Goal: Task Accomplishment & Management: Complete application form

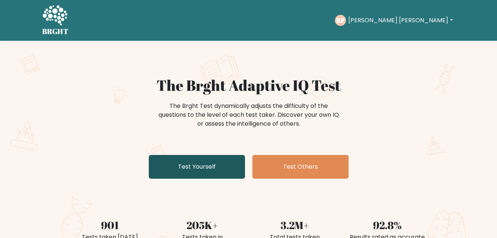
click at [189, 176] on link "Test Yourself" at bounding box center [197, 167] width 96 height 24
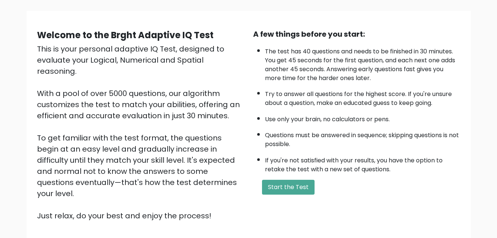
scroll to position [50, 0]
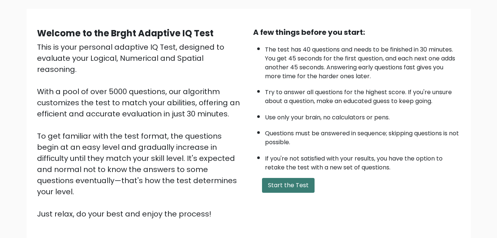
click at [293, 181] on button "Start the Test" at bounding box center [288, 185] width 53 height 15
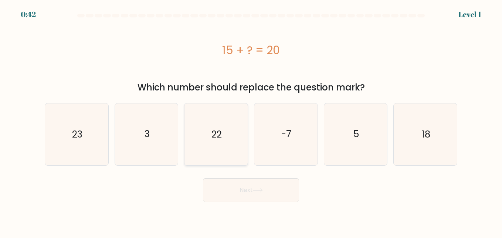
click at [199, 119] on icon "22" at bounding box center [215, 133] width 61 height 61
click at [251, 119] on input "c. 22" at bounding box center [251, 120] width 0 height 2
radio input "true"
click at [353, 152] on icon "5" at bounding box center [355, 133] width 61 height 61
click at [252, 121] on input "e. 5" at bounding box center [251, 120] width 0 height 2
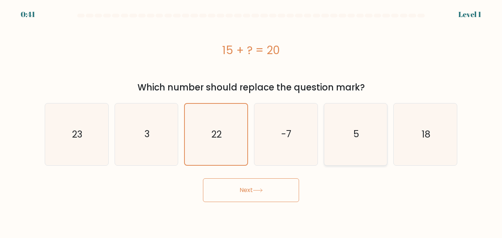
radio input "true"
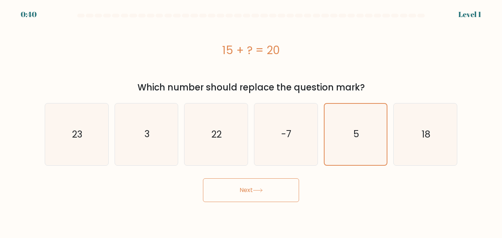
click at [266, 193] on button "Next" at bounding box center [251, 190] width 96 height 24
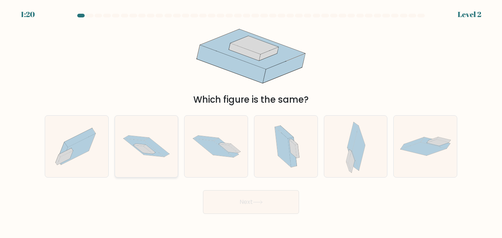
click at [165, 158] on icon at bounding box center [146, 146] width 63 height 42
click at [251, 121] on input "b." at bounding box center [251, 120] width 0 height 2
radio input "true"
click at [252, 196] on button "Next" at bounding box center [251, 202] width 96 height 24
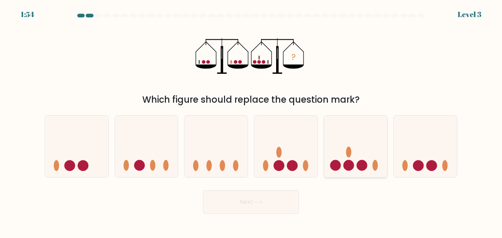
click at [343, 158] on icon at bounding box center [355, 146] width 63 height 52
click at [252, 121] on input "e." at bounding box center [251, 120] width 0 height 2
radio input "true"
click at [277, 200] on button "Next" at bounding box center [251, 202] width 96 height 24
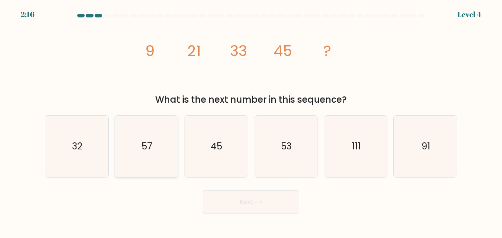
click at [167, 169] on icon "57" at bounding box center [146, 145] width 61 height 61
click at [251, 121] on input "b. 57" at bounding box center [251, 120] width 0 height 2
radio input "true"
click at [241, 195] on button "Next" at bounding box center [251, 202] width 96 height 24
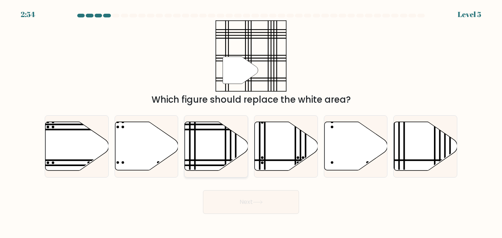
click at [209, 156] on icon at bounding box center [216, 146] width 63 height 48
click at [251, 121] on input "c." at bounding box center [251, 120] width 0 height 2
radio input "true"
click at [235, 195] on button "Next" at bounding box center [251, 202] width 96 height 24
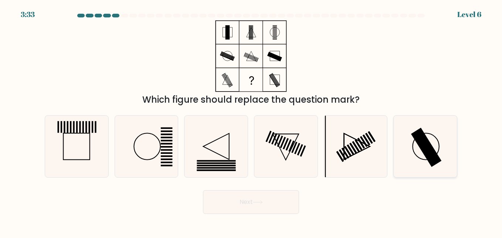
drag, startPoint x: 353, startPoint y: 168, endPoint x: 400, endPoint y: 169, distance: 47.4
click at [400, 169] on div "a. b. c." at bounding box center [251, 143] width 419 height 68
click at [424, 151] on rect at bounding box center [426, 146] width 31 height 39
click at [252, 121] on input "f." at bounding box center [251, 120] width 0 height 2
radio input "true"
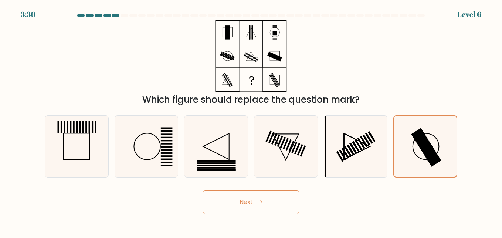
click at [289, 199] on button "Next" at bounding box center [251, 202] width 96 height 24
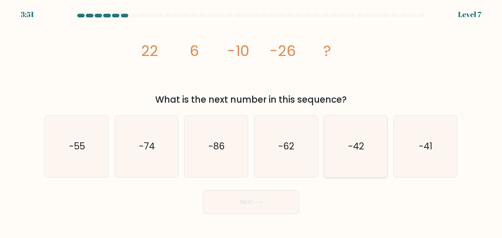
click at [373, 142] on icon "-42" at bounding box center [355, 145] width 61 height 61
click at [252, 121] on input "e. -42" at bounding box center [251, 120] width 0 height 2
radio input "true"
click at [273, 208] on button "Next" at bounding box center [251, 202] width 96 height 24
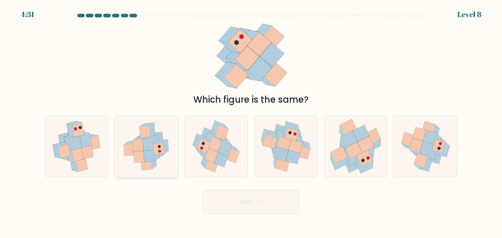
click at [174, 149] on icon at bounding box center [146, 145] width 59 height 61
click at [251, 121] on input "b." at bounding box center [251, 120] width 0 height 2
radio input "true"
click at [280, 148] on icon at bounding box center [284, 143] width 15 height 14
click at [252, 121] on input "d." at bounding box center [251, 120] width 0 height 2
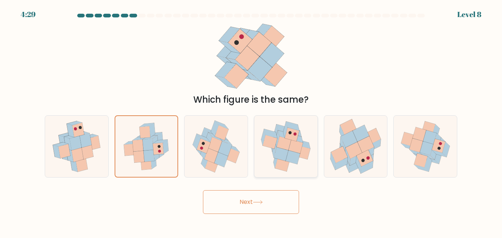
radio input "true"
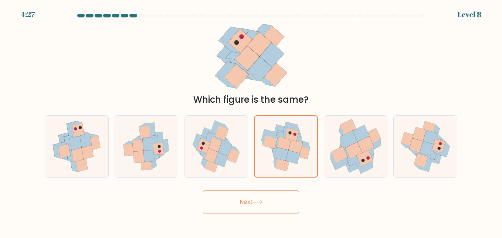
click at [248, 197] on button "Next" at bounding box center [251, 202] width 96 height 24
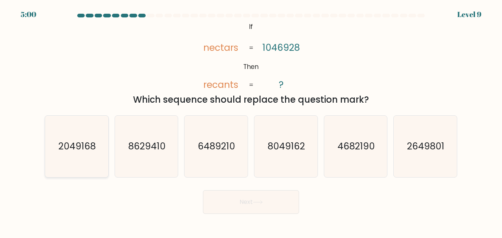
click at [90, 144] on text "2049168" at bounding box center [76, 145] width 37 height 13
click at [251, 121] on input "a. 2049168" at bounding box center [251, 120] width 0 height 2
radio input "true"
click at [223, 197] on button "Next" at bounding box center [251, 202] width 96 height 24
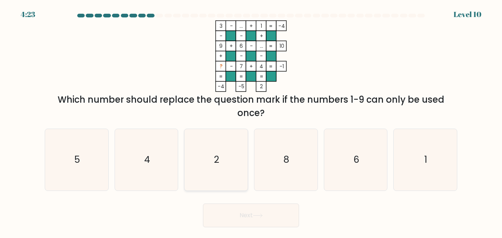
click at [212, 162] on icon "2" at bounding box center [215, 159] width 61 height 61
click at [251, 121] on input "c. 2" at bounding box center [251, 120] width 0 height 2
radio input "true"
click at [248, 212] on button "Next" at bounding box center [251, 215] width 96 height 24
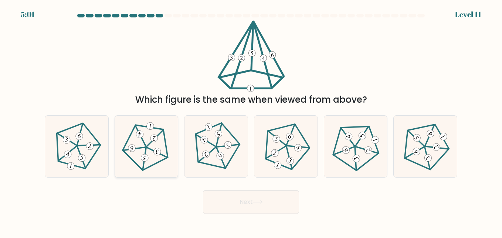
click at [128, 145] on icon at bounding box center [146, 145] width 49 height 49
click at [251, 121] on input "b." at bounding box center [251, 120] width 0 height 2
radio input "true"
click at [243, 206] on button "Next" at bounding box center [251, 202] width 96 height 24
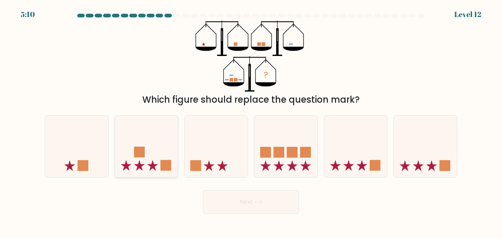
click at [173, 136] on icon at bounding box center [146, 146] width 63 height 52
click at [251, 121] on input "b." at bounding box center [251, 120] width 0 height 2
radio input "true"
click at [227, 167] on icon at bounding box center [216, 146] width 63 height 52
click at [251, 121] on input "c." at bounding box center [251, 120] width 0 height 2
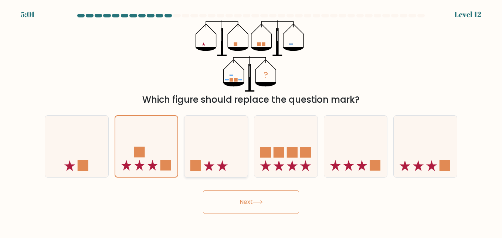
radio input "true"
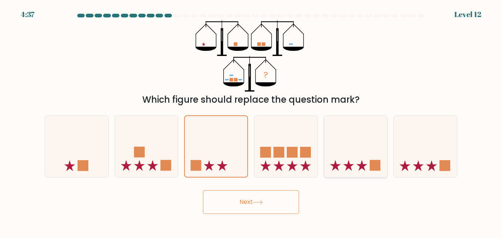
click at [348, 163] on icon at bounding box center [348, 165] width 11 height 11
click at [252, 121] on input "e." at bounding box center [251, 120] width 0 height 2
radio input "true"
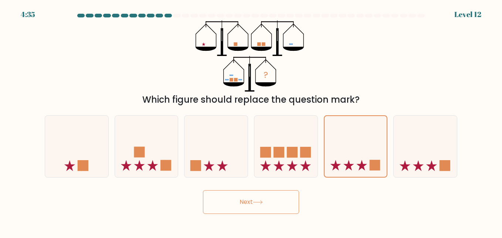
click at [272, 206] on button "Next" at bounding box center [251, 202] width 96 height 24
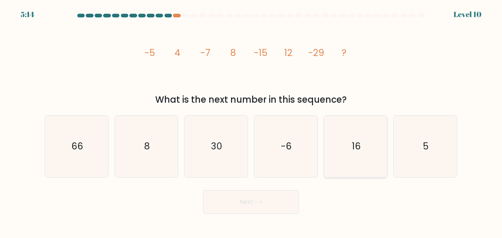
click at [349, 144] on icon "16" at bounding box center [355, 145] width 61 height 61
click at [252, 121] on input "e. 16" at bounding box center [251, 120] width 0 height 2
radio input "true"
click at [265, 213] on button "Next" at bounding box center [251, 202] width 96 height 24
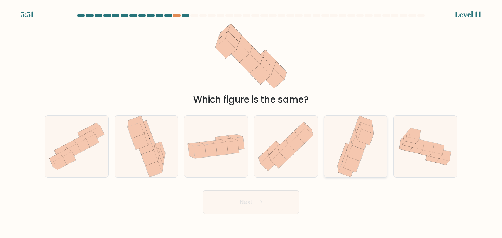
click at [350, 155] on icon at bounding box center [356, 153] width 16 height 16
click at [252, 121] on input "e." at bounding box center [251, 120] width 0 height 2
radio input "true"
click at [282, 198] on button "Next" at bounding box center [251, 202] width 96 height 24
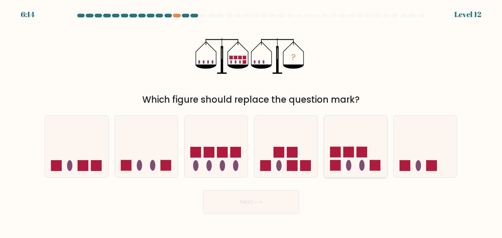
click at [343, 174] on div at bounding box center [356, 146] width 64 height 62
click at [252, 121] on input "e." at bounding box center [251, 120] width 0 height 2
radio input "true"
click at [266, 191] on button "Next" at bounding box center [251, 202] width 96 height 24
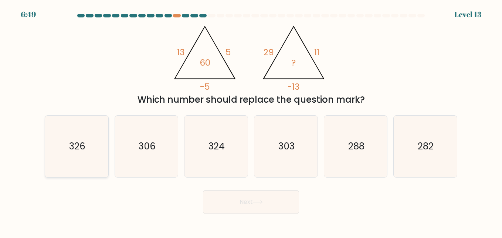
click at [94, 155] on icon "326" at bounding box center [76, 145] width 61 height 61
click at [251, 121] on input "a. 326" at bounding box center [251, 120] width 0 height 2
radio input "true"
click at [226, 203] on button "Next" at bounding box center [251, 202] width 96 height 24
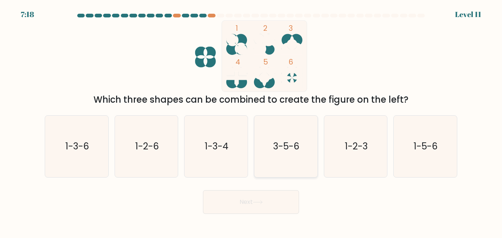
click at [266, 164] on icon "3-5-6" at bounding box center [285, 145] width 61 height 61
click at [252, 121] on input "d. 3-5-6" at bounding box center [251, 120] width 0 height 2
radio input "true"
click at [247, 198] on button "Next" at bounding box center [251, 202] width 96 height 24
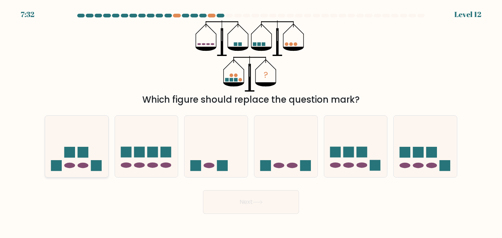
click at [99, 162] on rect at bounding box center [96, 165] width 11 height 11
click at [251, 121] on input "a." at bounding box center [251, 120] width 0 height 2
radio input "true"
click at [135, 164] on ellipse at bounding box center [139, 165] width 11 height 6
click at [251, 121] on input "b." at bounding box center [251, 120] width 0 height 2
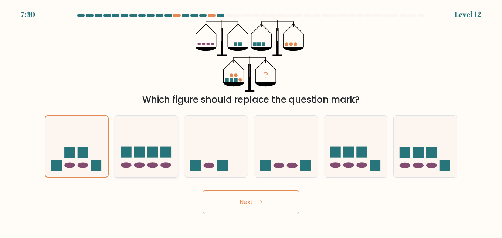
radio input "true"
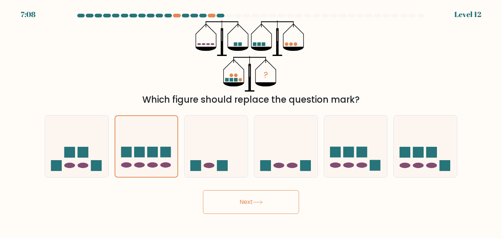
click at [257, 200] on icon at bounding box center [258, 202] width 10 height 4
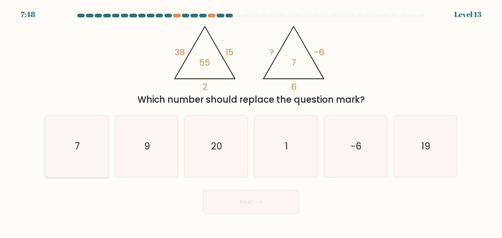
click at [90, 149] on icon "7" at bounding box center [76, 145] width 61 height 61
click at [251, 121] on input "a. 7" at bounding box center [251, 120] width 0 height 2
radio input "true"
click at [434, 163] on icon "19" at bounding box center [425, 145] width 61 height 61
click at [252, 121] on input "f. 19" at bounding box center [251, 120] width 0 height 2
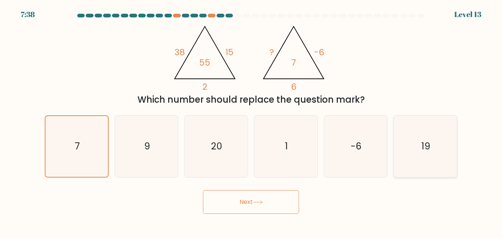
radio input "true"
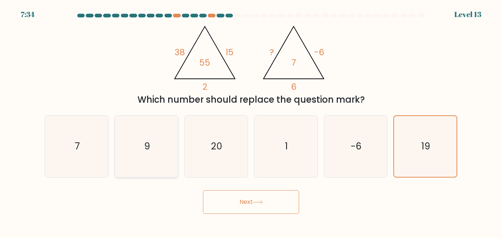
click at [161, 155] on icon "9" at bounding box center [146, 145] width 61 height 61
click at [251, 121] on input "b. 9" at bounding box center [251, 120] width 0 height 2
radio input "true"
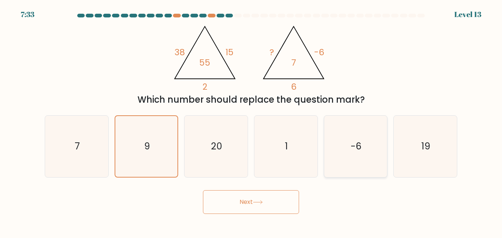
click at [343, 161] on icon "-6" at bounding box center [355, 145] width 61 height 61
click at [252, 121] on input "e. -6" at bounding box center [251, 120] width 0 height 2
radio input "true"
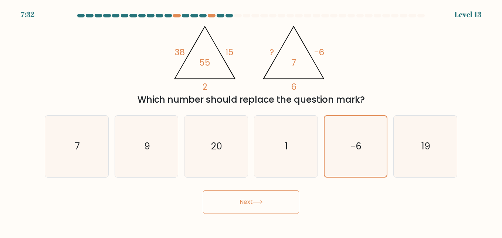
click at [260, 199] on button "Next" at bounding box center [251, 202] width 96 height 24
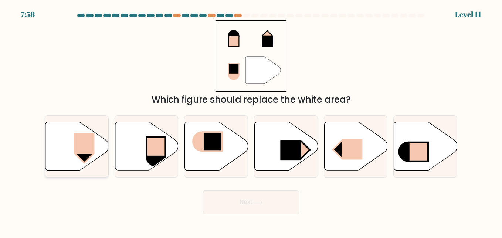
click at [84, 152] on rect at bounding box center [84, 143] width 20 height 21
click at [251, 121] on input "a." at bounding box center [251, 120] width 0 height 2
radio input "true"
click at [223, 195] on button "Next" at bounding box center [251, 202] width 96 height 24
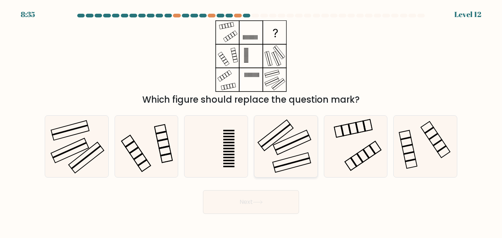
click at [286, 169] on rect at bounding box center [292, 162] width 38 height 20
click at [252, 121] on input "d." at bounding box center [251, 120] width 0 height 2
radio input "true"
click at [75, 142] on rect at bounding box center [70, 150] width 38 height 24
click at [251, 121] on input "a." at bounding box center [251, 120] width 0 height 2
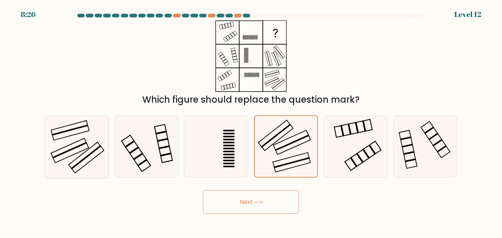
radio input "true"
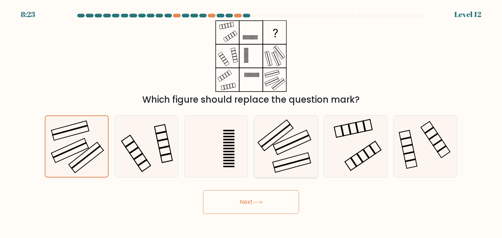
click at [267, 159] on icon at bounding box center [285, 145] width 61 height 61
click at [252, 121] on input "d." at bounding box center [251, 120] width 0 height 2
radio input "true"
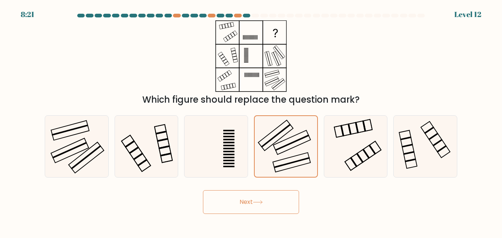
click at [261, 197] on button "Next" at bounding box center [251, 202] width 96 height 24
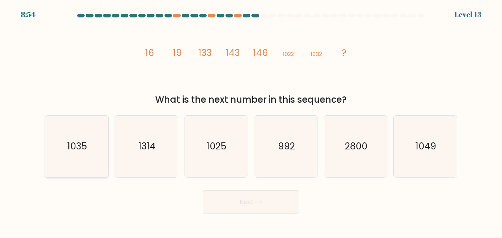
click at [98, 148] on icon "1035" at bounding box center [76, 145] width 61 height 61
click at [251, 121] on input "a. 1035" at bounding box center [251, 120] width 0 height 2
radio input "true"
click at [286, 201] on button "Next" at bounding box center [251, 202] width 96 height 24
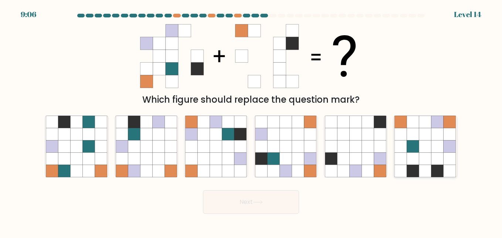
click at [410, 152] on icon at bounding box center [413, 146] width 12 height 12
click at [252, 121] on input "f." at bounding box center [251, 120] width 0 height 2
radio input "true"
click at [239, 202] on button "Next" at bounding box center [251, 202] width 96 height 24
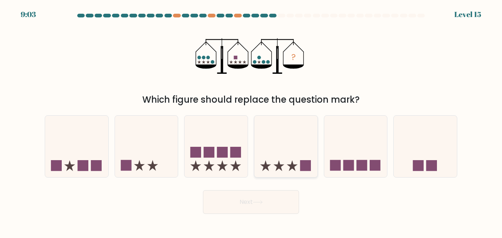
click at [291, 168] on icon at bounding box center [292, 165] width 11 height 11
click at [252, 121] on input "d." at bounding box center [251, 120] width 0 height 2
radio input "true"
click at [265, 206] on button "Next" at bounding box center [251, 202] width 96 height 24
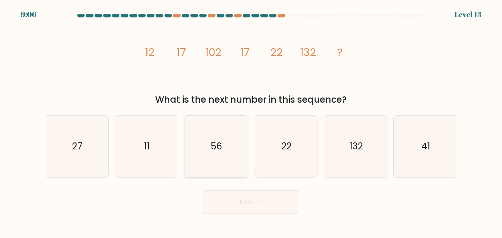
click at [229, 152] on icon "56" at bounding box center [215, 145] width 61 height 61
click at [251, 121] on input "c. 56" at bounding box center [251, 120] width 0 height 2
radio input "true"
click at [252, 209] on button "Next" at bounding box center [251, 202] width 96 height 24
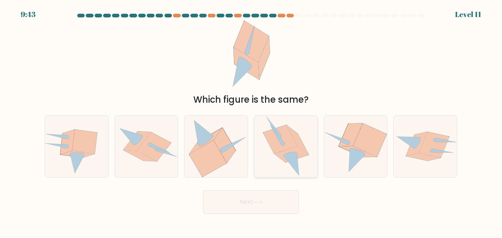
drag, startPoint x: 199, startPoint y: 147, endPoint x: 317, endPoint y: 151, distance: 118.5
click at [317, 151] on div "a. b. c." at bounding box center [251, 143] width 419 height 68
drag, startPoint x: 317, startPoint y: 151, endPoint x: 341, endPoint y: 146, distance: 24.5
click at [341, 146] on icon at bounding box center [356, 140] width 34 height 33
click at [252, 121] on input "e." at bounding box center [251, 120] width 0 height 2
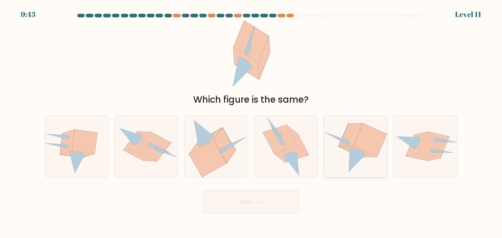
radio input "true"
click at [263, 201] on icon at bounding box center [258, 202] width 10 height 4
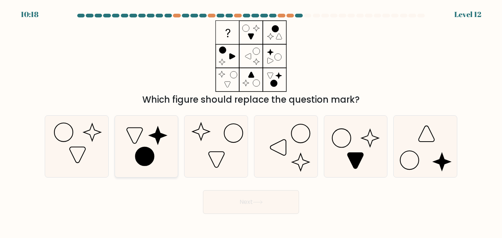
click at [171, 146] on icon at bounding box center [146, 145] width 61 height 61
click at [251, 121] on input "b." at bounding box center [251, 120] width 0 height 2
radio input "true"
click at [280, 199] on button "Next" at bounding box center [251, 202] width 96 height 24
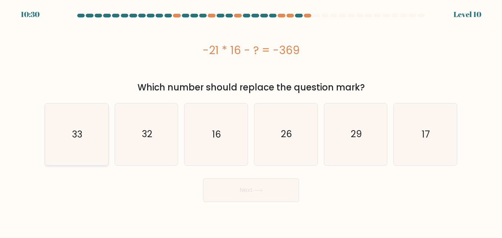
click at [67, 158] on icon "33" at bounding box center [76, 133] width 61 height 61
click at [251, 121] on input "a. 33" at bounding box center [251, 120] width 0 height 2
radio input "true"
click at [219, 201] on button "Next" at bounding box center [251, 190] width 96 height 24
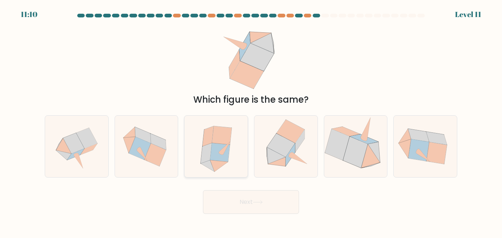
click at [225, 164] on icon at bounding box center [216, 145] width 55 height 61
click at [251, 121] on input "c." at bounding box center [251, 120] width 0 height 2
radio input "true"
click at [270, 203] on button "Next" at bounding box center [251, 202] width 96 height 24
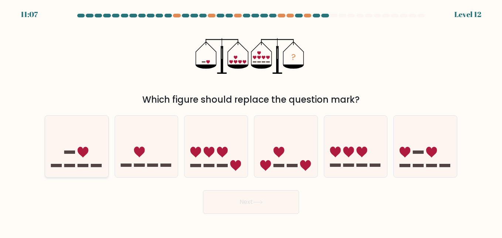
click at [87, 151] on icon at bounding box center [83, 152] width 11 height 11
click at [251, 121] on input "a." at bounding box center [251, 120] width 0 height 2
radio input "true"
click at [238, 205] on button "Next" at bounding box center [251, 202] width 96 height 24
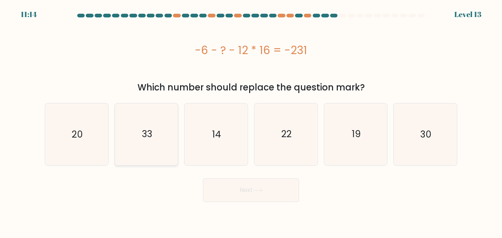
drag, startPoint x: 184, startPoint y: 110, endPoint x: 169, endPoint y: 113, distance: 14.7
click at [169, 113] on div "a. 20 b. 33 c." at bounding box center [251, 131] width 419 height 68
click at [169, 113] on icon "33" at bounding box center [146, 133] width 61 height 61
click at [251, 119] on input "b. 33" at bounding box center [251, 120] width 0 height 2
radio input "true"
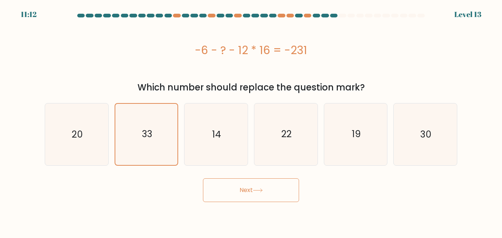
click at [259, 189] on icon at bounding box center [258, 190] width 10 height 4
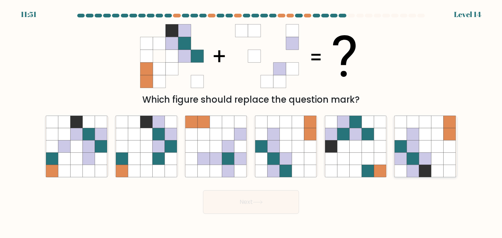
click at [419, 165] on icon at bounding box center [413, 171] width 12 height 12
click at [252, 121] on input "f." at bounding box center [251, 120] width 0 height 2
radio input "true"
click at [253, 199] on button "Next" at bounding box center [251, 202] width 96 height 24
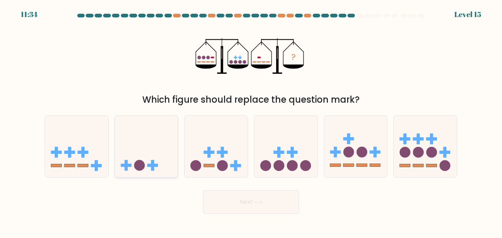
click at [145, 161] on icon at bounding box center [146, 146] width 63 height 52
click at [251, 121] on input "b." at bounding box center [251, 120] width 0 height 2
radio input "true"
click at [290, 213] on button "Next" at bounding box center [251, 202] width 96 height 24
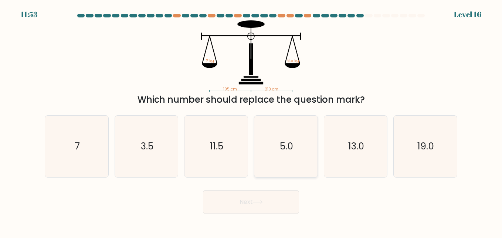
click at [268, 162] on icon "5.0" at bounding box center [285, 145] width 61 height 61
click at [252, 121] on input "d. 5.0" at bounding box center [251, 120] width 0 height 2
radio input "true"
click at [272, 203] on button "Next" at bounding box center [251, 202] width 96 height 24
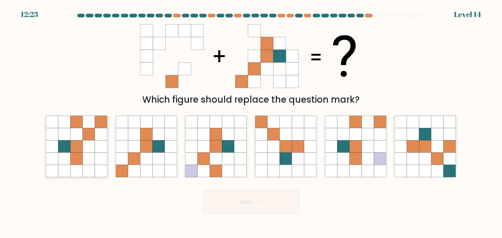
click at [87, 166] on icon at bounding box center [89, 171] width 12 height 12
click at [251, 121] on input "a." at bounding box center [251, 120] width 0 height 2
radio input "true"
click at [242, 206] on button "Next" at bounding box center [251, 202] width 96 height 24
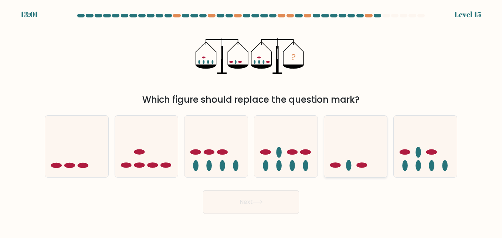
click at [337, 164] on ellipse at bounding box center [335, 165] width 11 height 6
click at [252, 121] on input "e." at bounding box center [251, 120] width 0 height 2
radio input "true"
click at [78, 142] on icon at bounding box center [76, 146] width 63 height 52
click at [251, 121] on input "a." at bounding box center [251, 120] width 0 height 2
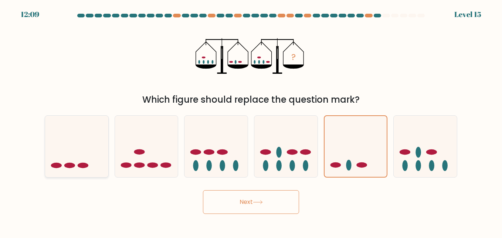
radio input "true"
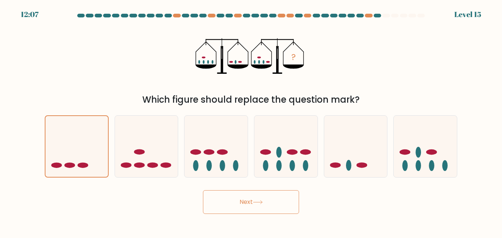
click at [220, 206] on button "Next" at bounding box center [251, 202] width 96 height 24
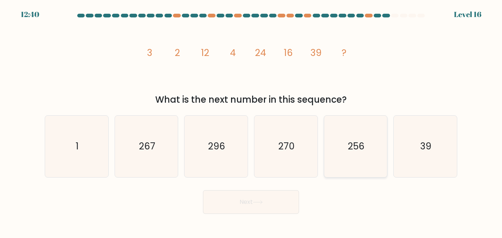
click at [349, 163] on icon "256" at bounding box center [355, 145] width 61 height 61
click at [252, 121] on input "e. 256" at bounding box center [251, 120] width 0 height 2
radio input "true"
click at [293, 204] on button "Next" at bounding box center [251, 202] width 96 height 24
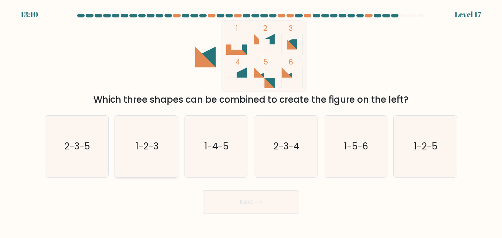
click at [144, 132] on icon "1-2-3" at bounding box center [146, 145] width 61 height 61
click at [251, 121] on input "b. 1-2-3" at bounding box center [251, 120] width 0 height 2
radio input "true"
click at [250, 197] on button "Next" at bounding box center [251, 202] width 96 height 24
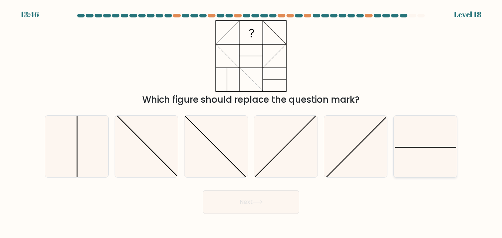
click at [417, 161] on icon at bounding box center [425, 145] width 61 height 61
click at [252, 121] on input "f." at bounding box center [251, 120] width 0 height 2
radio input "true"
click at [255, 199] on button "Next" at bounding box center [251, 202] width 96 height 24
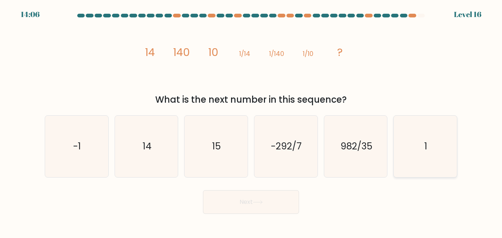
click at [413, 154] on icon "1" at bounding box center [425, 145] width 61 height 61
click at [252, 121] on input "f. 1" at bounding box center [251, 120] width 0 height 2
radio input "true"
click at [277, 149] on text "-292/7" at bounding box center [286, 145] width 31 height 13
click at [252, 121] on input "d. -292/7" at bounding box center [251, 120] width 0 height 2
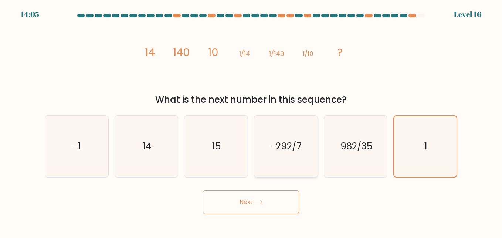
radio input "true"
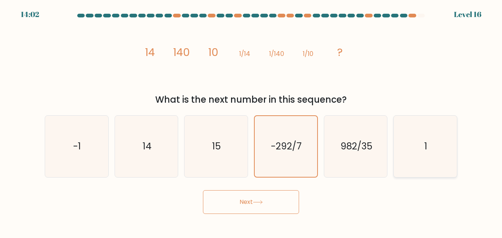
click at [438, 153] on icon "1" at bounding box center [425, 145] width 61 height 61
click at [252, 121] on input "f. 1" at bounding box center [251, 120] width 0 height 2
radio input "true"
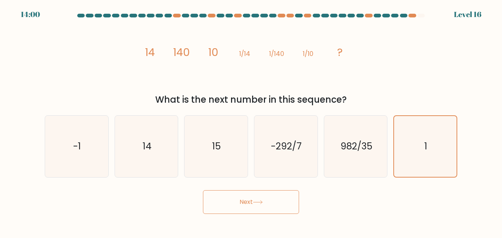
click at [258, 204] on icon at bounding box center [258, 202] width 10 height 4
